Goal: Transaction & Acquisition: Book appointment/travel/reservation

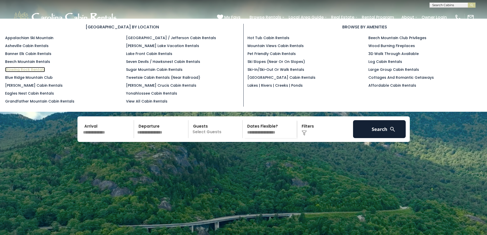
click at [39, 71] on link "Blowing Rock Rentals" at bounding box center [25, 69] width 40 height 5
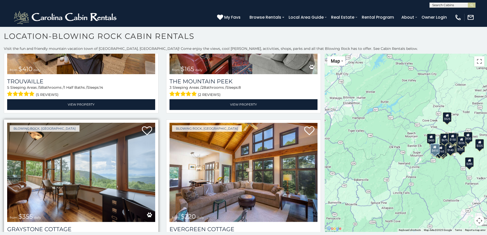
scroll to position [1865, 0]
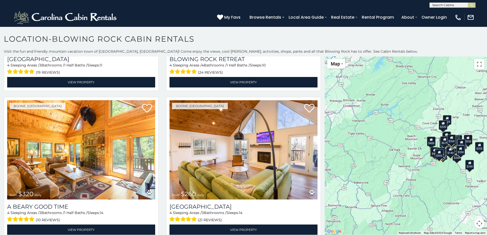
click at [410, 179] on div "$375 $315 $695 $380 $299 $275 $125 $140 $325 $315 $375 $285 $250 $675 $140 $930…" at bounding box center [405, 145] width 162 height 178
click at [478, 65] on button "Toggle fullscreen view" at bounding box center [479, 64] width 10 height 10
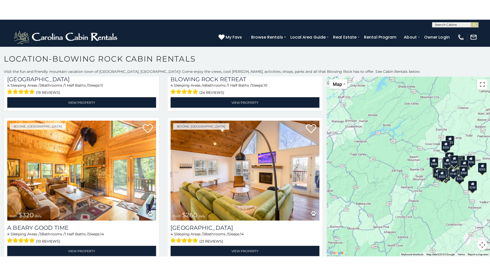
scroll to position [2353, 0]
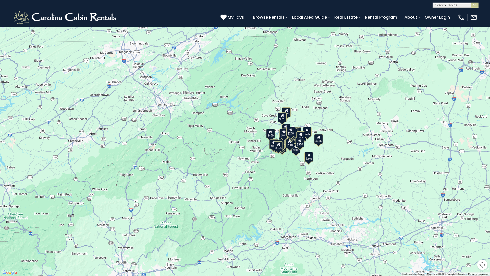
click at [373, 183] on div "$375 $315 $695 $380 $299 $275 $125 $140 $325 $315 $375 $285 $250 $675 $140 $930…" at bounding box center [245, 138] width 490 height 276
click at [292, 135] on div "$260" at bounding box center [291, 132] width 9 height 10
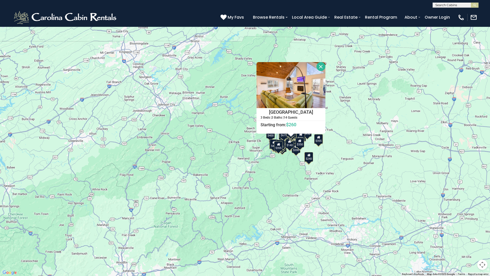
click at [289, 142] on icon at bounding box center [289, 142] width 3 height 4
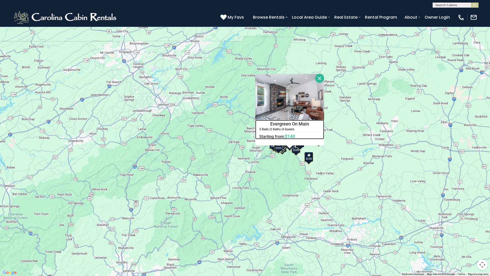
click at [274, 137] on h6 "Starting from: $140" at bounding box center [290, 136] width 68 height 5
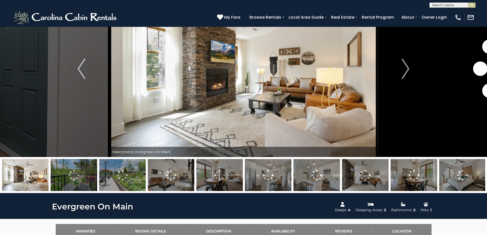
scroll to position [51, 0]
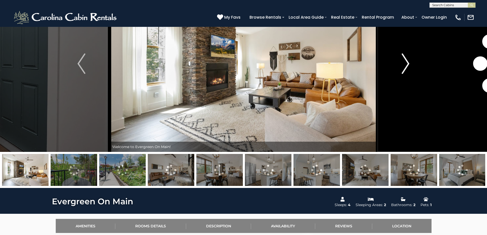
click at [409, 63] on img "Next" at bounding box center [405, 63] width 8 height 20
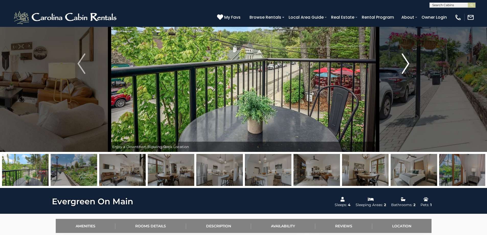
click at [409, 63] on img "Next" at bounding box center [405, 63] width 8 height 20
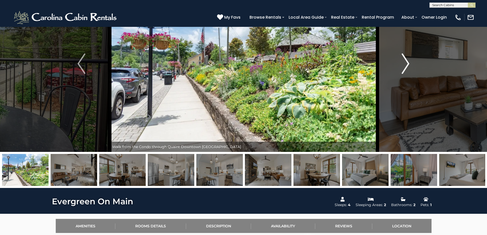
click at [409, 63] on img "Next" at bounding box center [405, 63] width 8 height 20
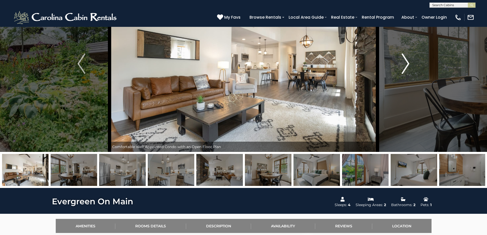
click at [409, 63] on img "Next" at bounding box center [405, 63] width 8 height 20
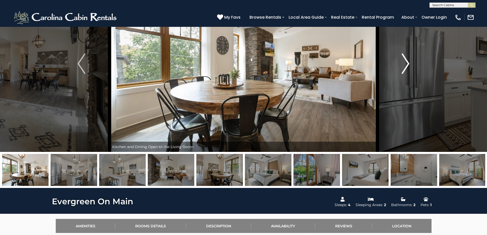
click at [409, 63] on img "Next" at bounding box center [405, 63] width 8 height 20
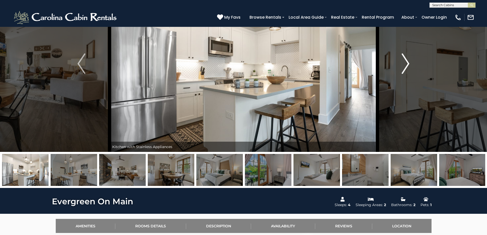
click at [409, 63] on img "Next" at bounding box center [405, 63] width 8 height 20
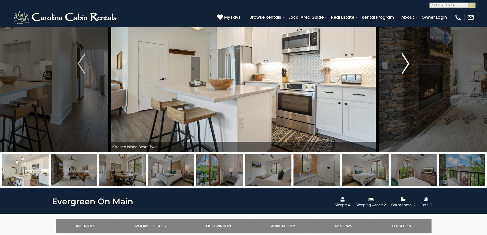
click at [409, 63] on img "Next" at bounding box center [405, 63] width 8 height 20
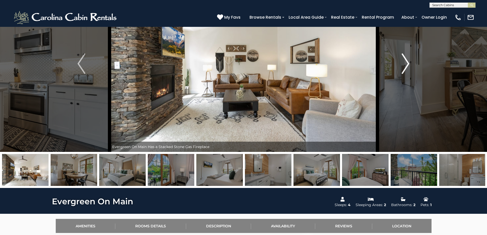
click at [409, 63] on img "Next" at bounding box center [405, 63] width 8 height 20
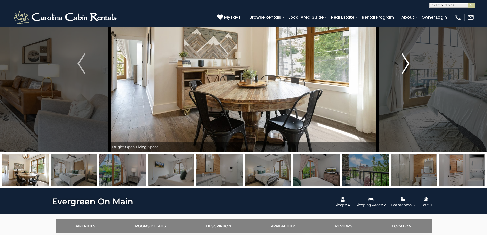
click at [409, 63] on img "Next" at bounding box center [405, 63] width 8 height 20
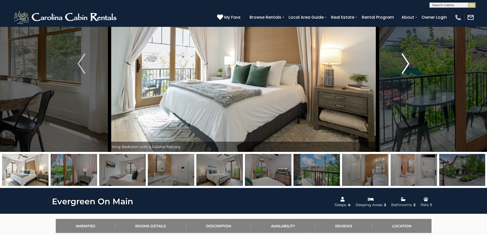
click at [409, 63] on img "Next" at bounding box center [405, 63] width 8 height 20
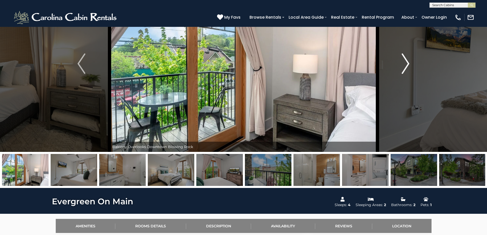
click at [409, 63] on img "Next" at bounding box center [405, 63] width 8 height 20
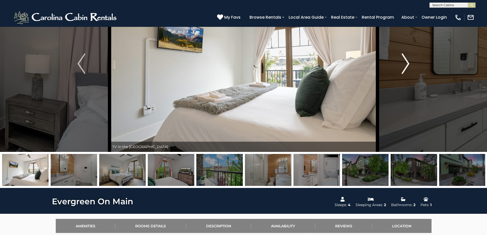
click at [409, 63] on img "Next" at bounding box center [405, 63] width 8 height 20
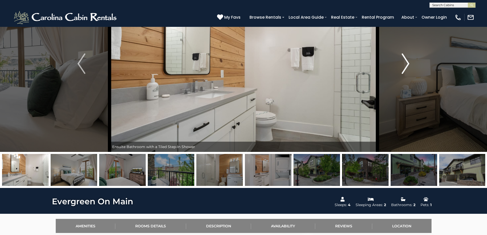
click at [409, 63] on img "Next" at bounding box center [405, 63] width 8 height 20
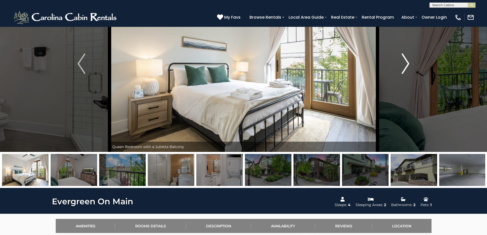
click at [409, 63] on img "Next" at bounding box center [405, 63] width 8 height 20
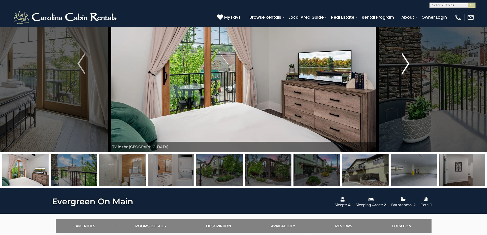
click at [409, 63] on img "Next" at bounding box center [405, 63] width 8 height 20
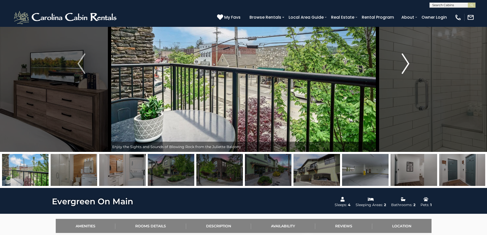
click at [409, 63] on img "Next" at bounding box center [405, 63] width 8 height 20
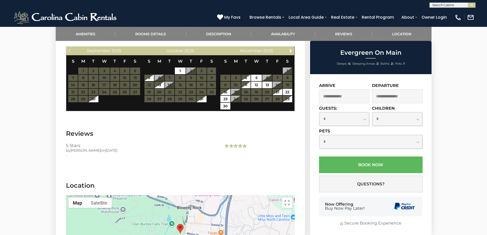
scroll to position [664, 0]
